Goal: Task Accomplishment & Management: Manage account settings

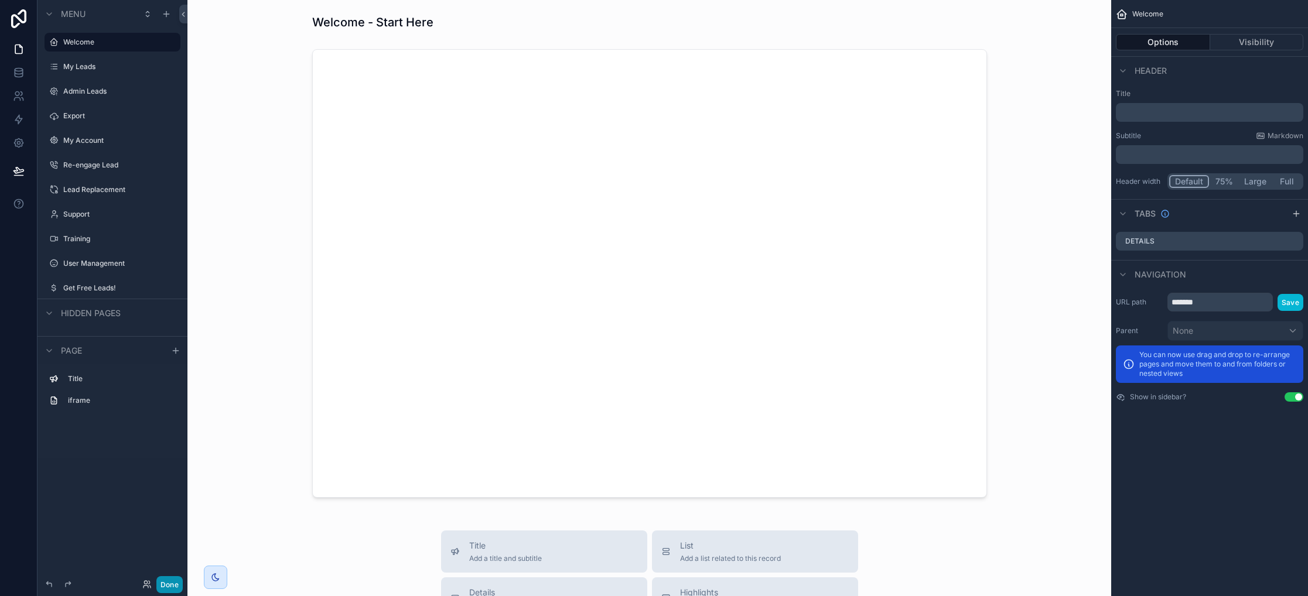
click at [169, 589] on button "Done" at bounding box center [169, 584] width 26 height 17
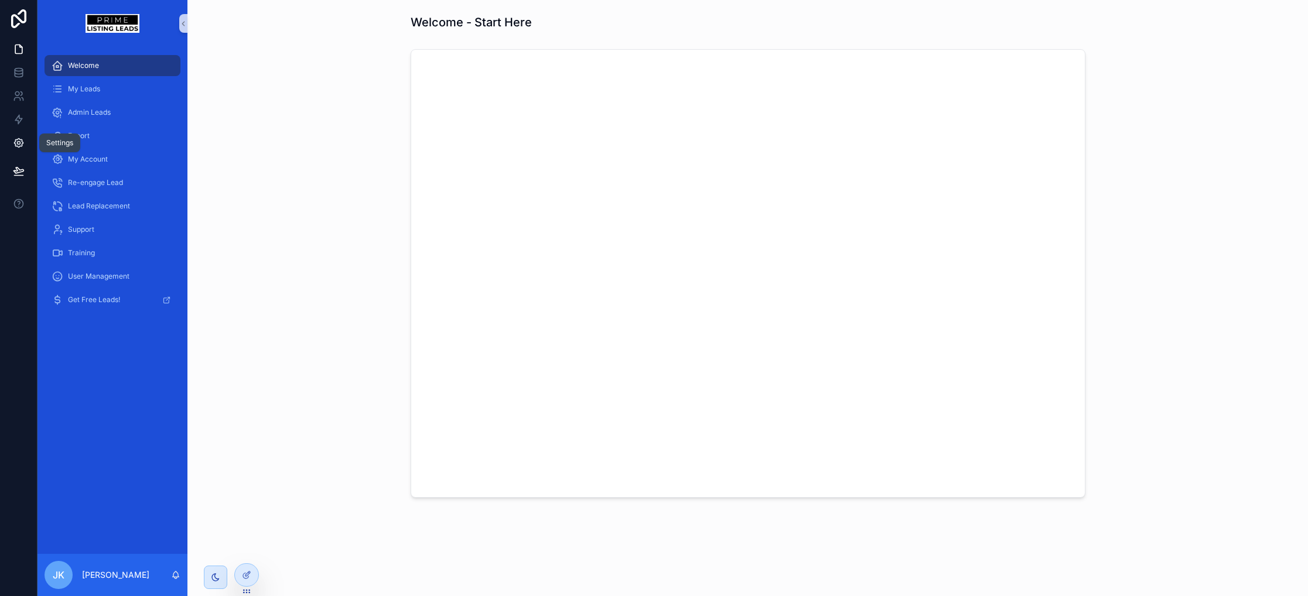
click at [19, 142] on icon at bounding box center [18, 143] width 3 height 3
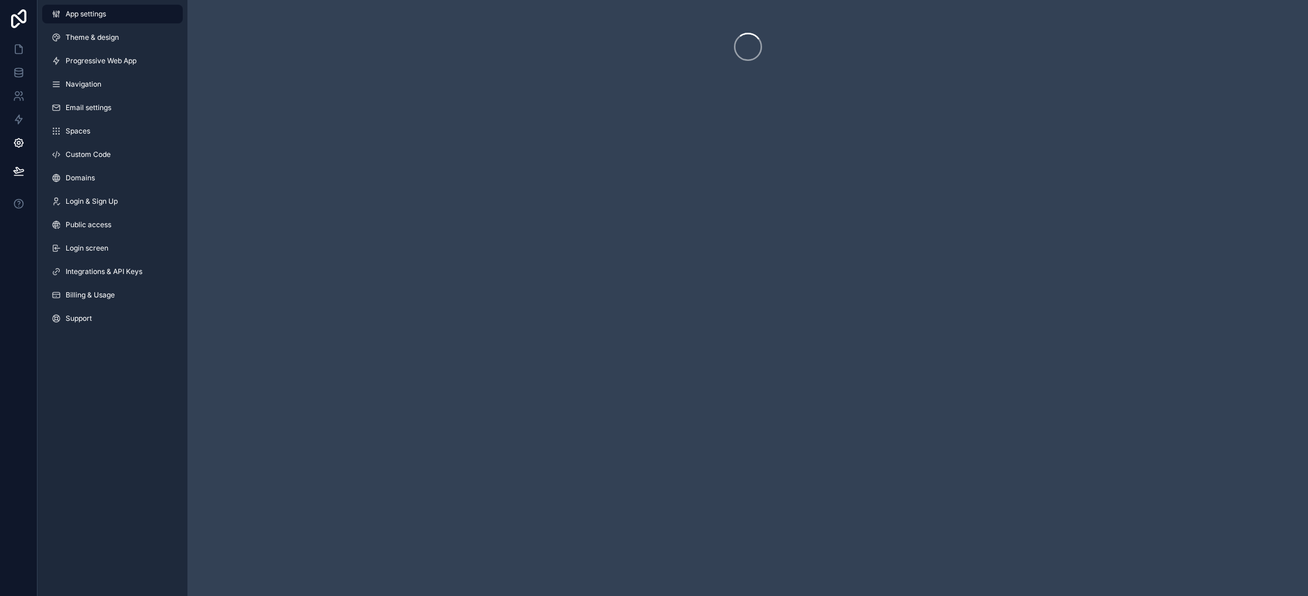
click at [120, 167] on div "App settings Theme & design Progressive Web App Navigation Email settings Space…" at bounding box center [112, 168] width 150 height 337
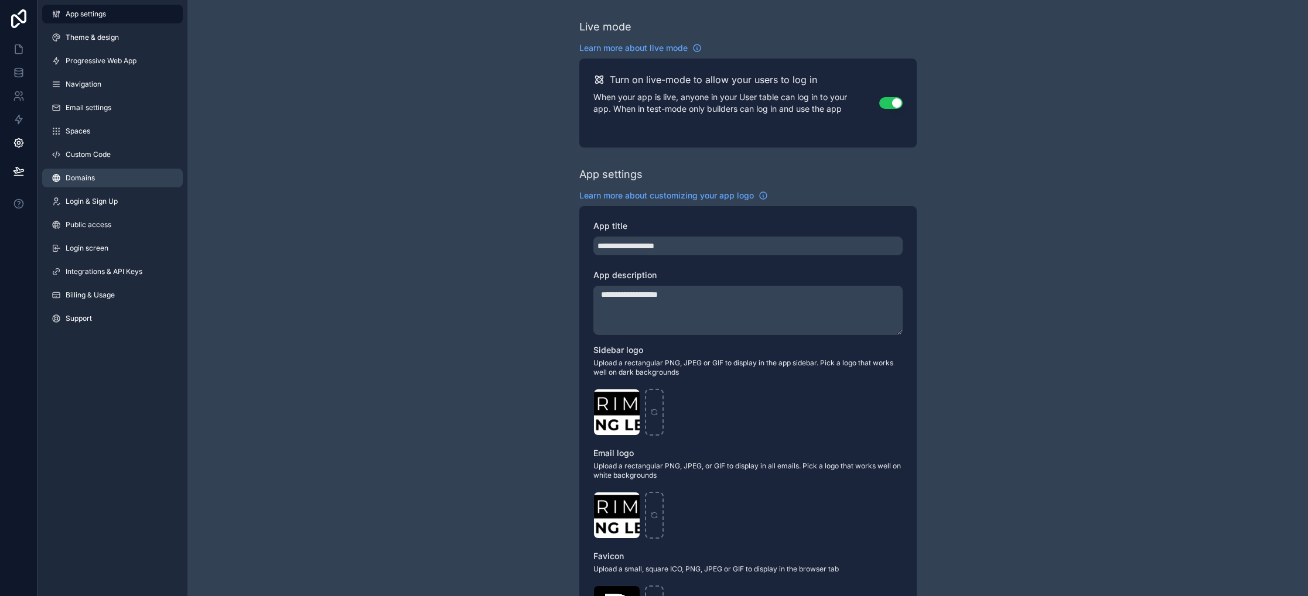
click at [123, 175] on link "Domains" at bounding box center [112, 178] width 141 height 19
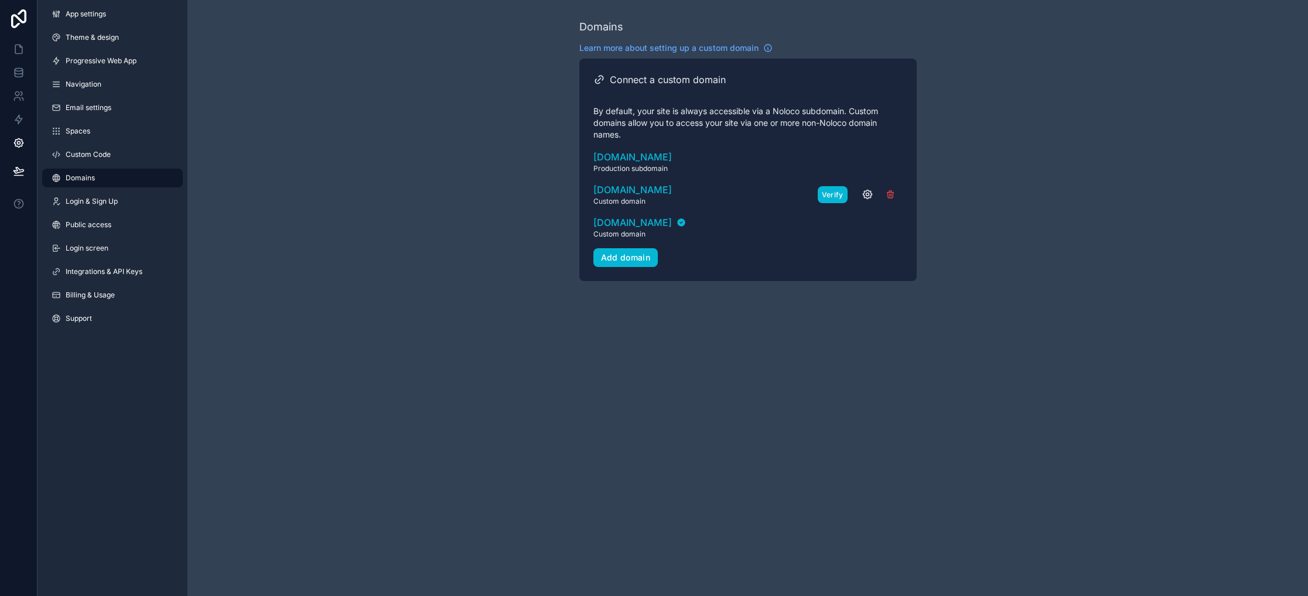
click at [836, 194] on button "Verify" at bounding box center [833, 194] width 30 height 17
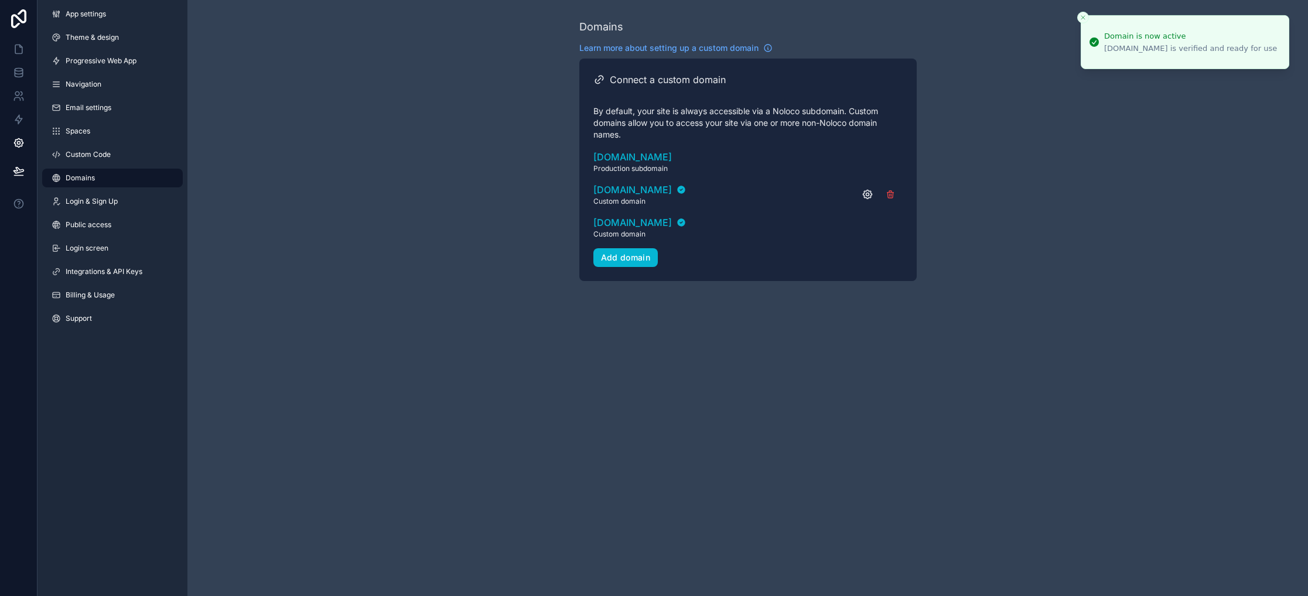
drag, startPoint x: 1221, startPoint y: 47, endPoint x: 1106, endPoint y: 44, distance: 115.4
click at [1106, 44] on div "[DOMAIN_NAME] is verified and ready for use" at bounding box center [1190, 48] width 173 height 11
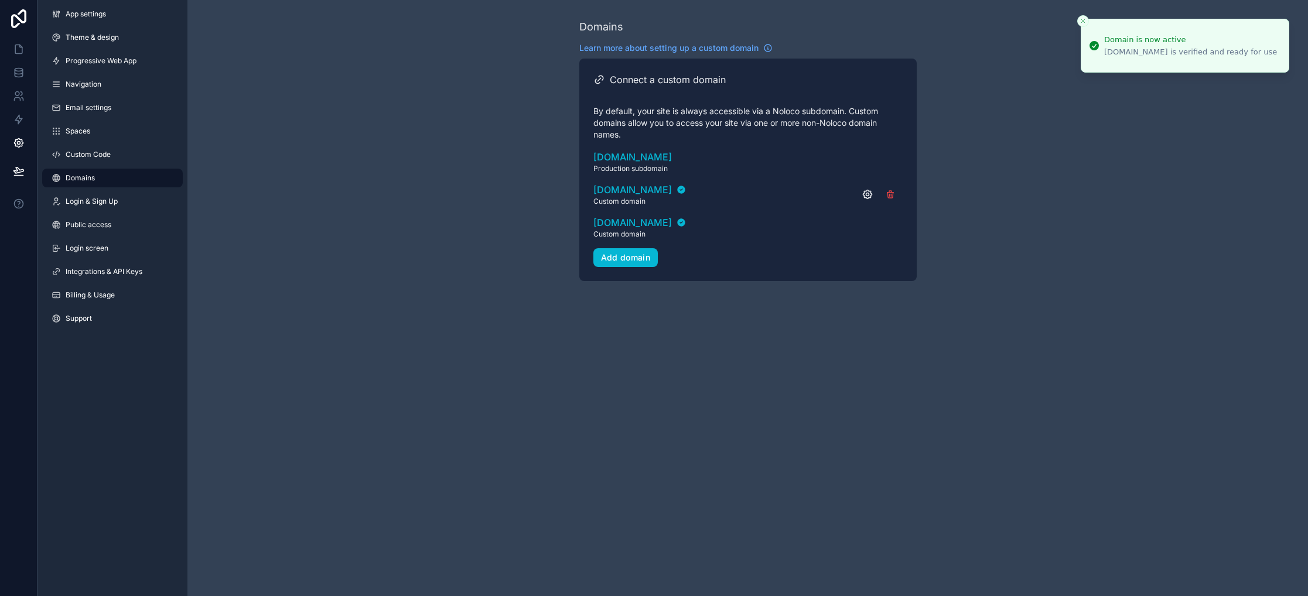
click at [1106, 47] on div "[DOMAIN_NAME] is verified and ready for use" at bounding box center [1190, 52] width 173 height 11
click at [993, 351] on div "Domains Learn more about setting up a custom domain Connect a custom domain By …" at bounding box center [747, 298] width 1120 height 596
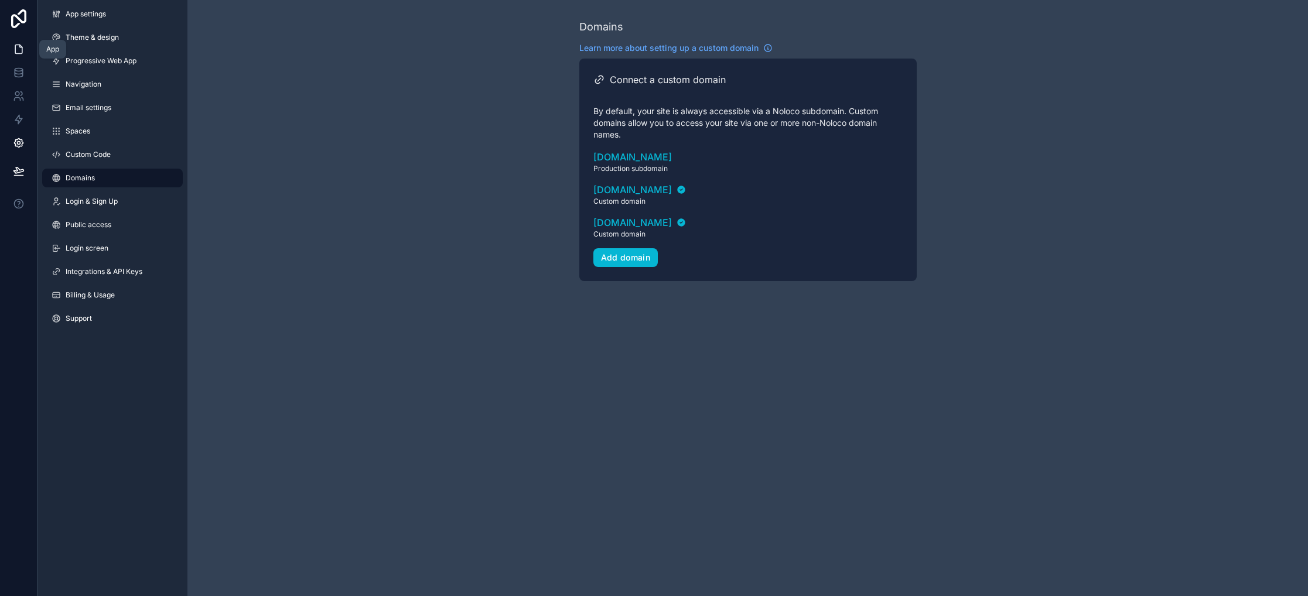
click at [27, 46] on link at bounding box center [18, 48] width 37 height 23
